Goal: Transaction & Acquisition: Purchase product/service

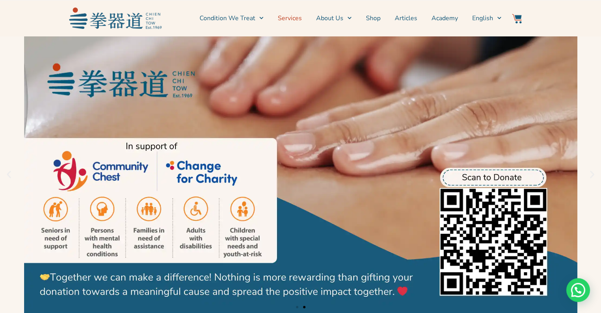
click at [292, 16] on link "Services" at bounding box center [290, 18] width 24 height 20
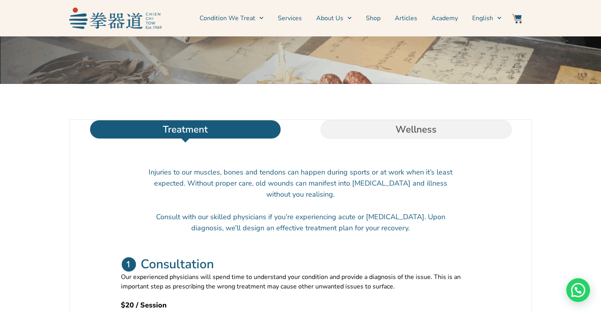
scroll to position [237, 0]
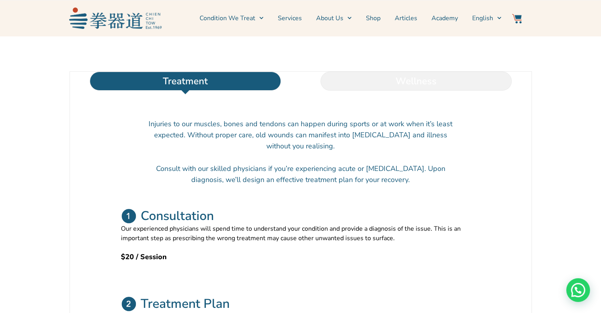
click at [420, 90] on li "Wellness" at bounding box center [416, 81] width 231 height 19
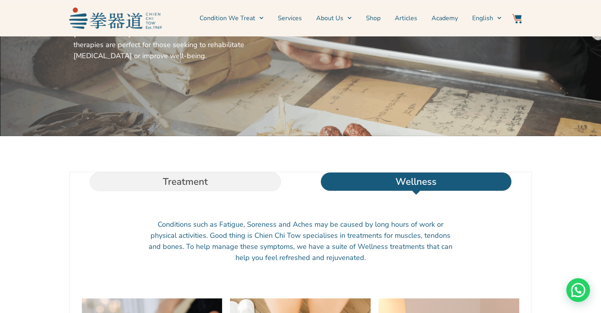
scroll to position [0, 0]
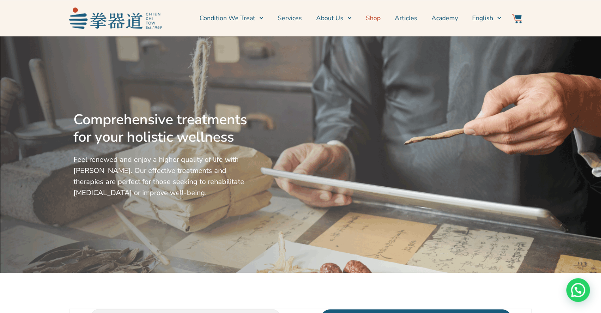
click at [378, 16] on link "Shop" at bounding box center [373, 18] width 15 height 20
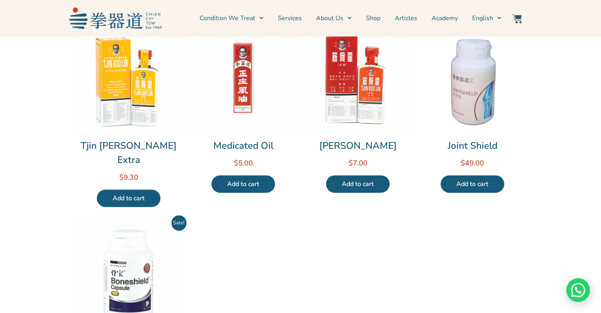
scroll to position [119, 0]
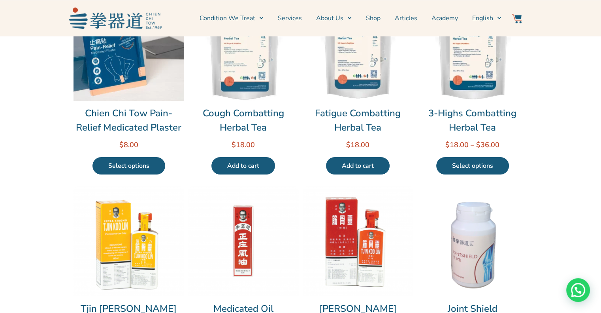
click at [132, 166] on link "Select options" at bounding box center [128, 165] width 73 height 17
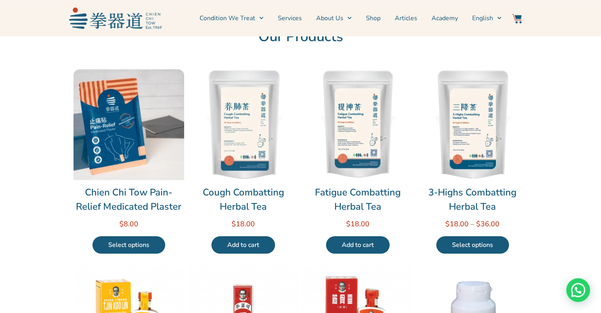
scroll to position [0, 0]
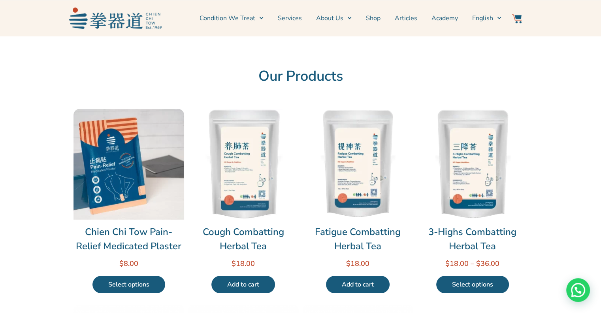
click at [371, 19] on link "Shop" at bounding box center [373, 18] width 15 height 20
click at [289, 18] on link "Services" at bounding box center [290, 18] width 24 height 20
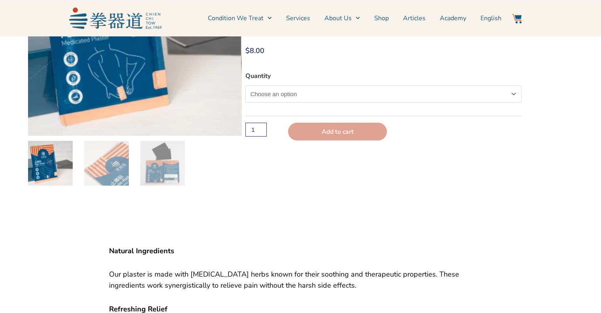
scroll to position [158, 0]
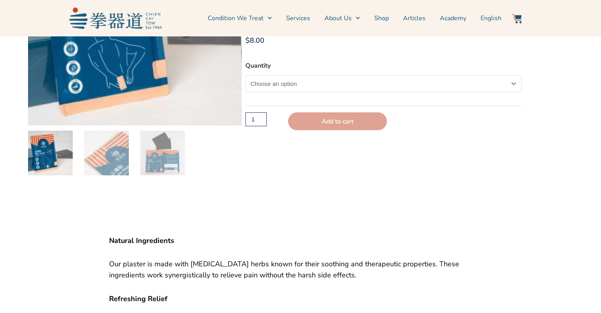
click at [434, 84] on select "Choose an option Single" at bounding box center [383, 83] width 277 height 17
select select "Single"
click at [245, 75] on select "Choose an option Single" at bounding box center [383, 83] width 277 height 17
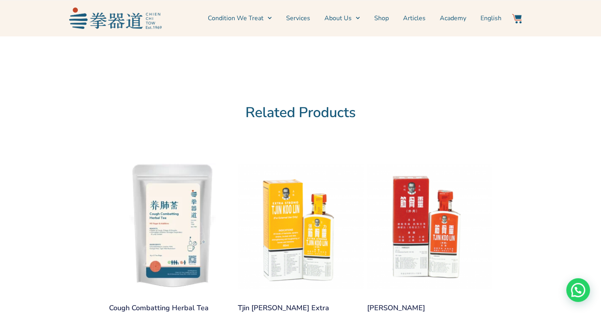
scroll to position [672, 0]
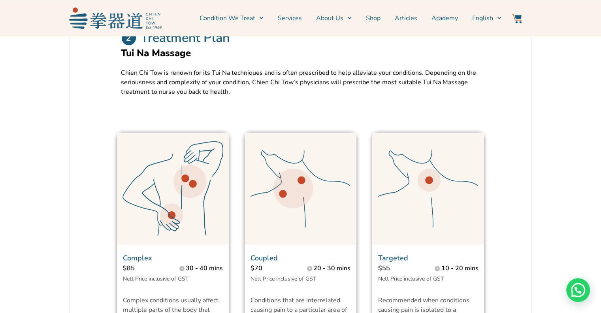
scroll to position [277, 0]
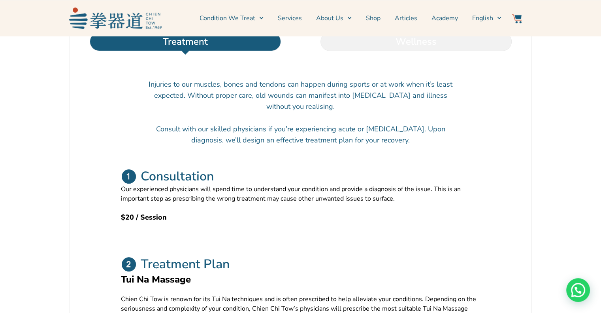
click at [399, 51] on li "Wellness" at bounding box center [416, 41] width 231 height 19
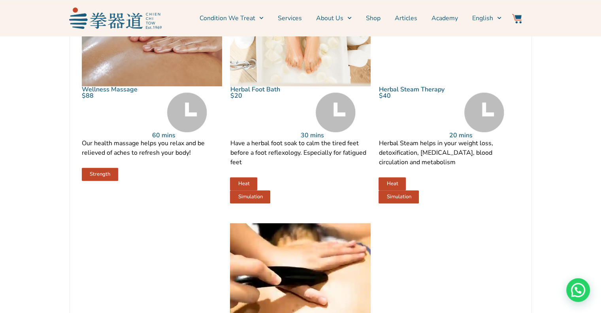
scroll to position [435, 0]
